Goal: Task Accomplishment & Management: Manage account settings

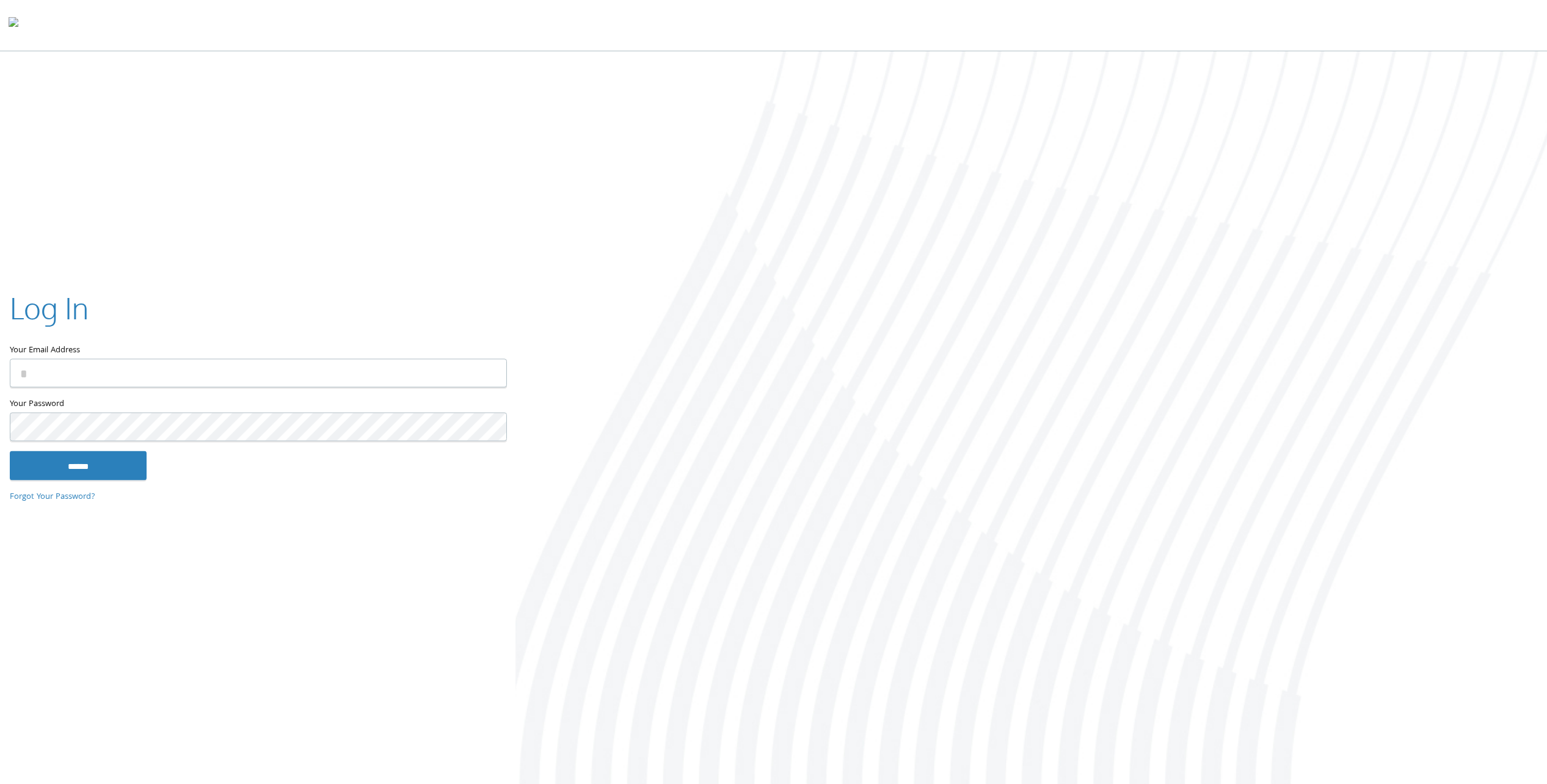
type input "**********"
click at [89, 463] on input "******" at bounding box center [78, 465] width 137 height 29
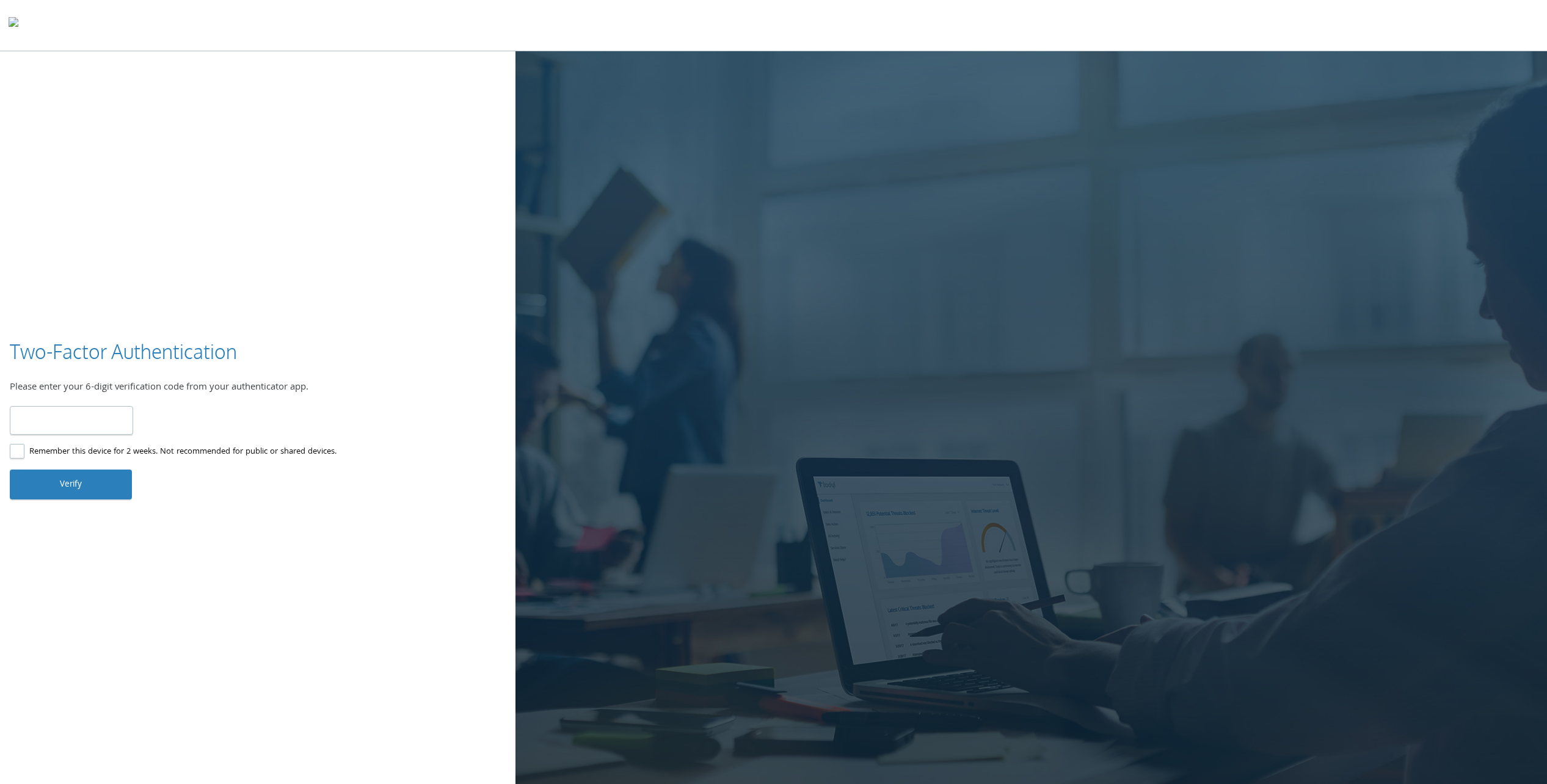
type input "******"
click at [70, 497] on button "Verify" at bounding box center [71, 484] width 122 height 29
